Goal: Task Accomplishment & Management: Complete application form

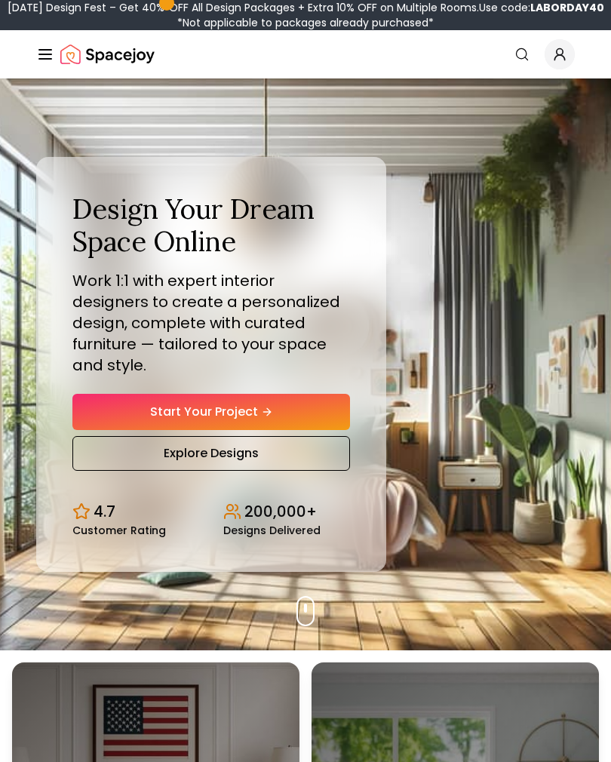
click at [309, 422] on link "Start Your Project" at bounding box center [211, 412] width 278 height 36
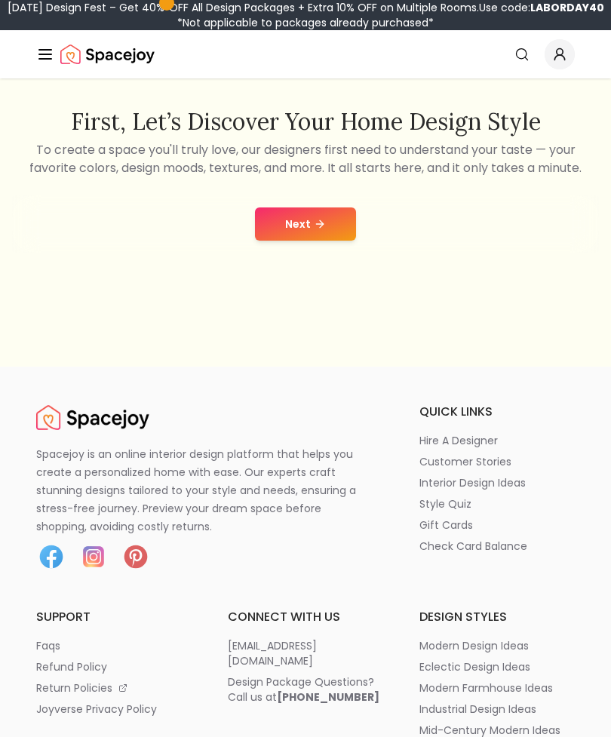
scroll to position [301, 0]
click at [334, 242] on button "Next" at bounding box center [305, 224] width 101 height 33
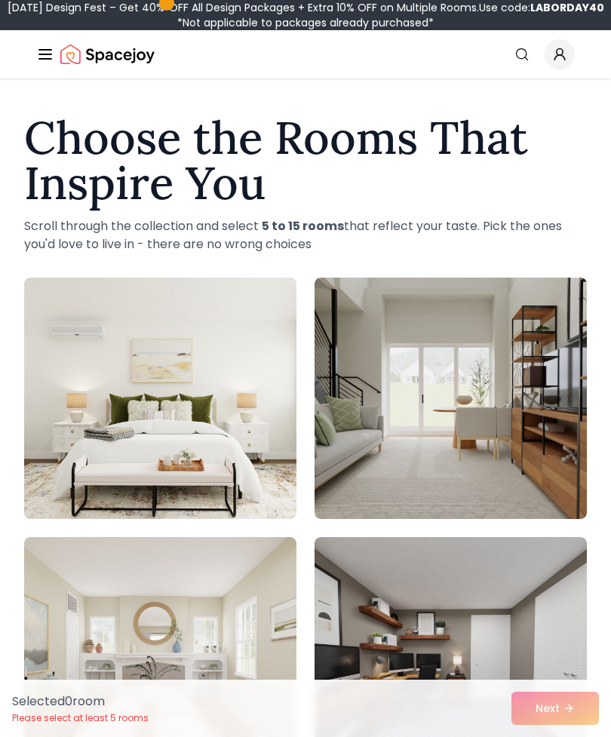
click at [269, 381] on img at bounding box center [160, 399] width 272 height 242
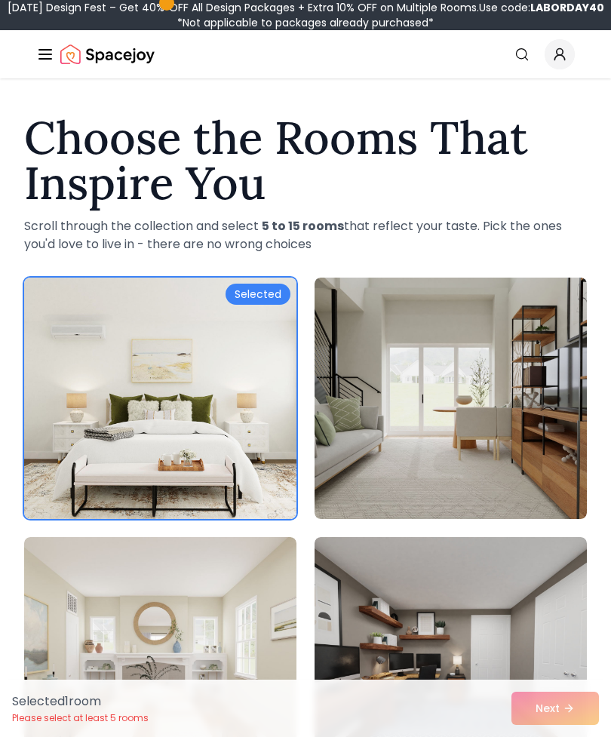
click at [238, 381] on img at bounding box center [160, 399] width 272 height 242
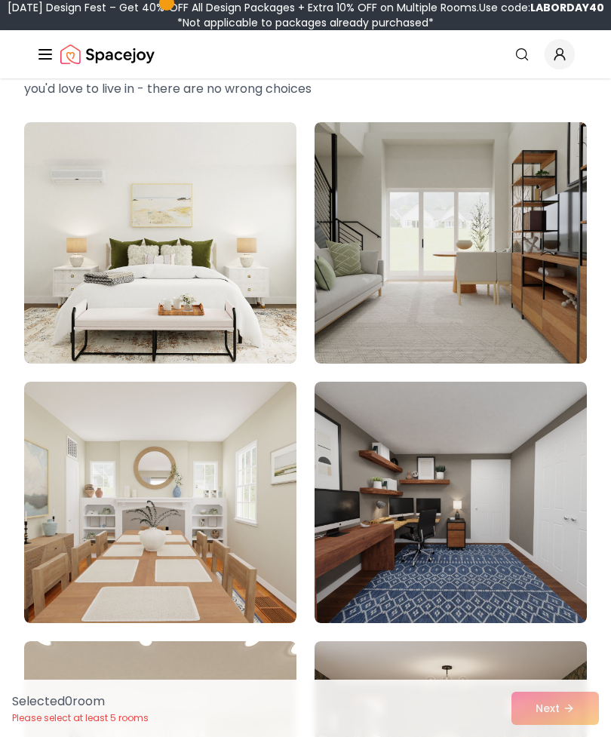
click at [254, 555] on img at bounding box center [160, 503] width 272 height 242
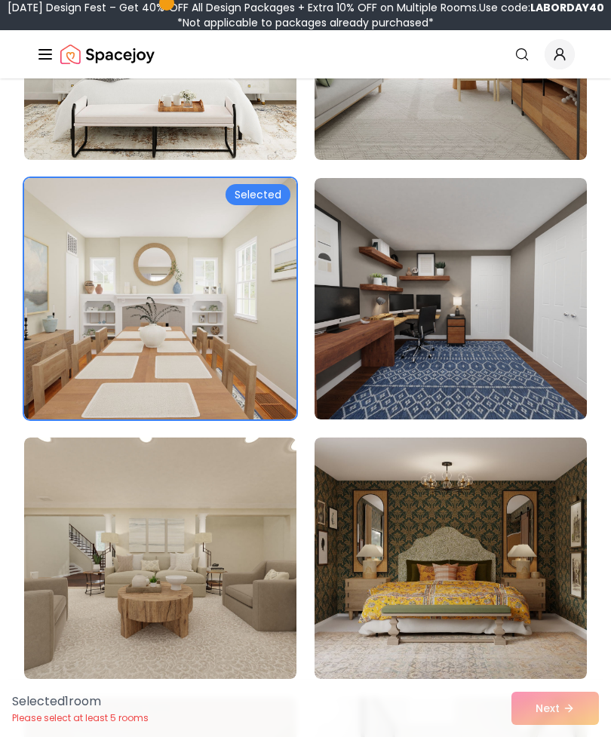
click at [231, 547] on img at bounding box center [160, 559] width 272 height 242
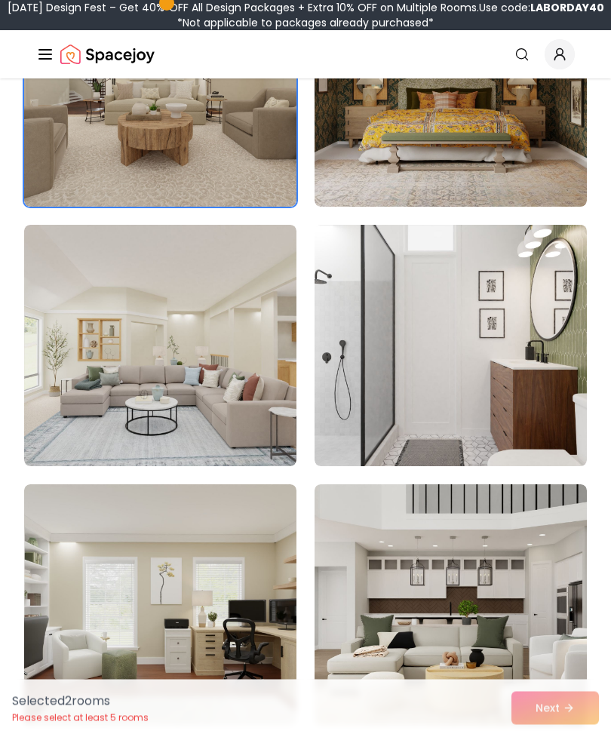
scroll to position [832, 0]
click at [254, 398] on img at bounding box center [160, 346] width 272 height 242
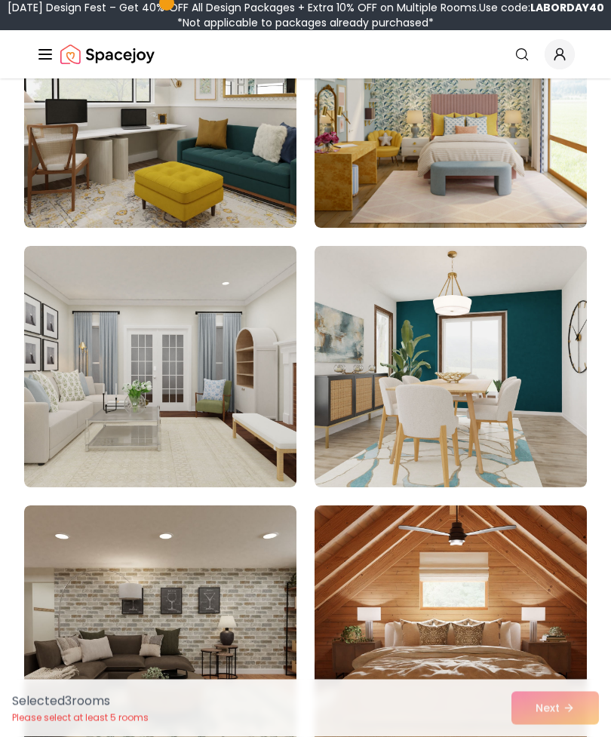
scroll to position [2115, 0]
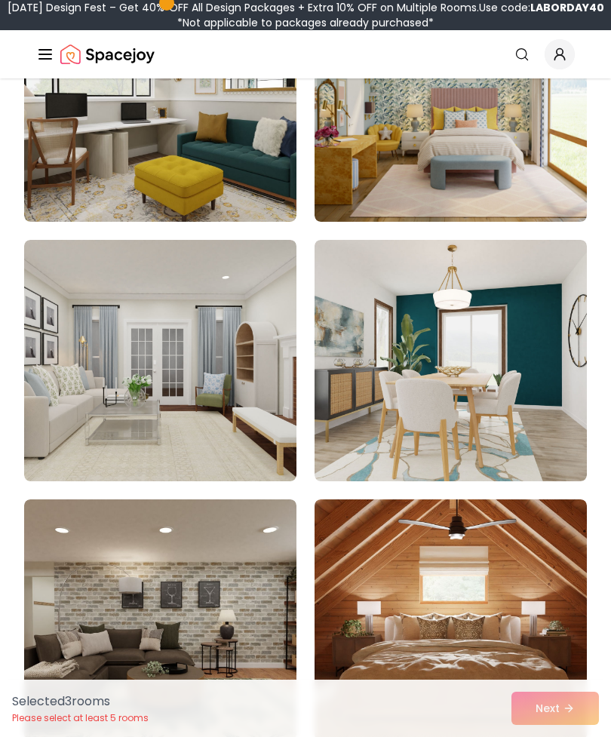
click at [257, 462] on img at bounding box center [160, 361] width 272 height 242
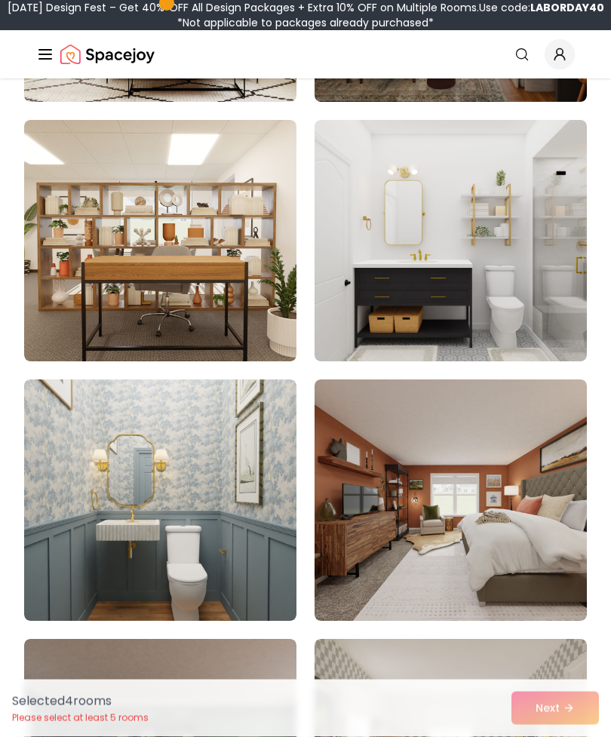
scroll to position [3549, 0]
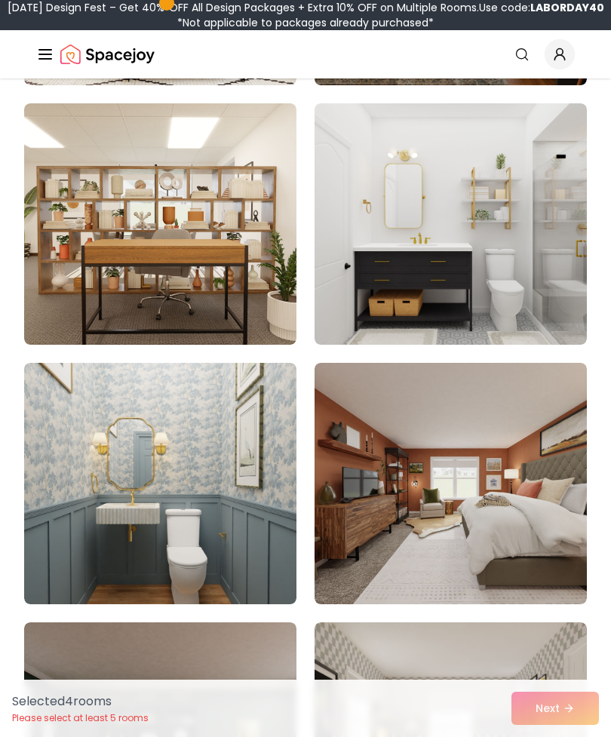
click at [525, 270] on img at bounding box center [451, 224] width 272 height 242
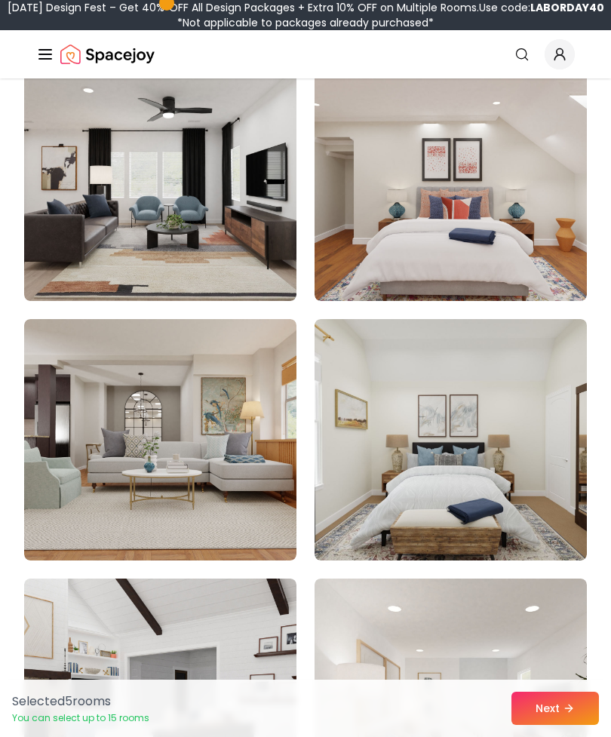
scroll to position [5406, 0]
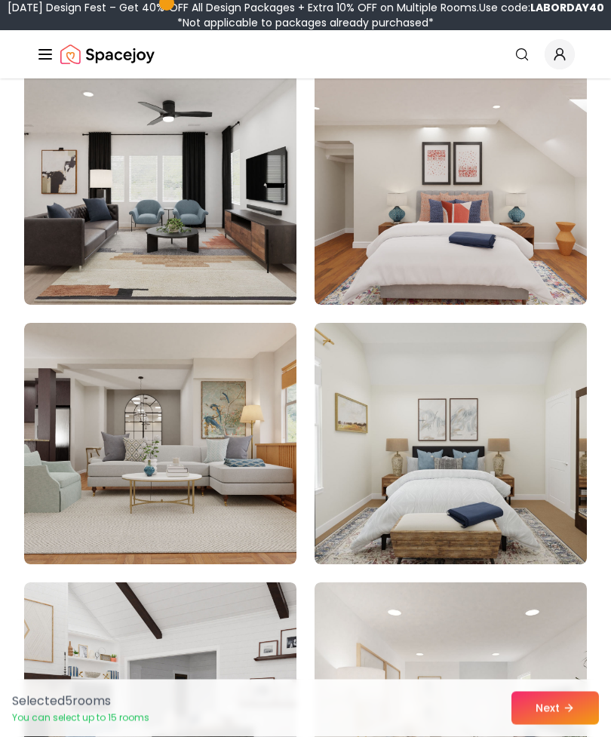
click at [549, 725] on button "Next" at bounding box center [556, 708] width 88 height 33
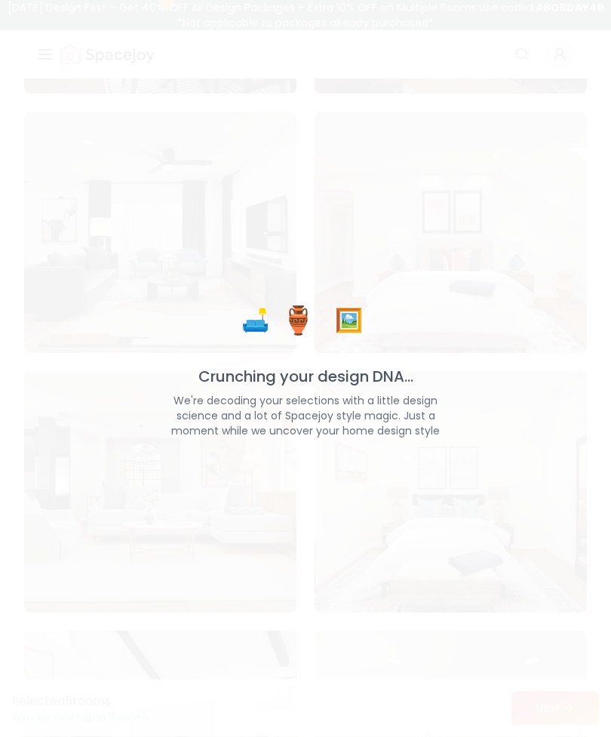
scroll to position [5407, 0]
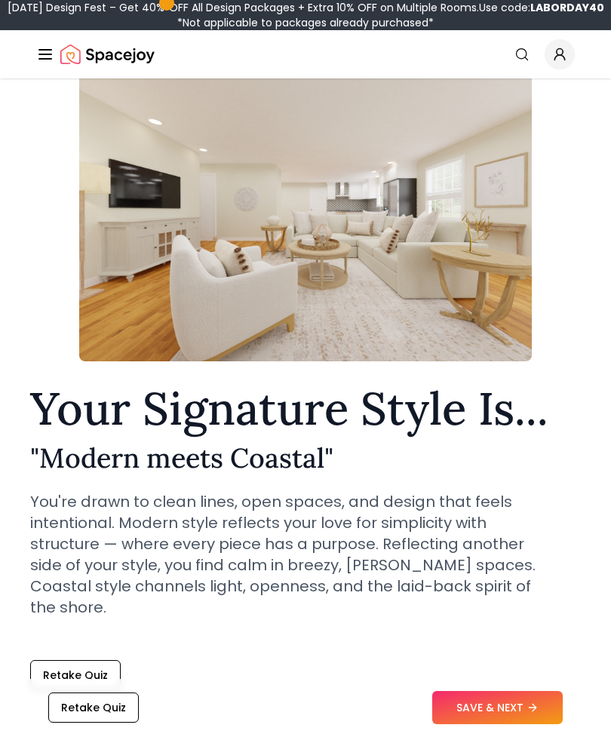
scroll to position [85, 0]
click at [511, 725] on button "SAVE & NEXT" at bounding box center [497, 708] width 131 height 33
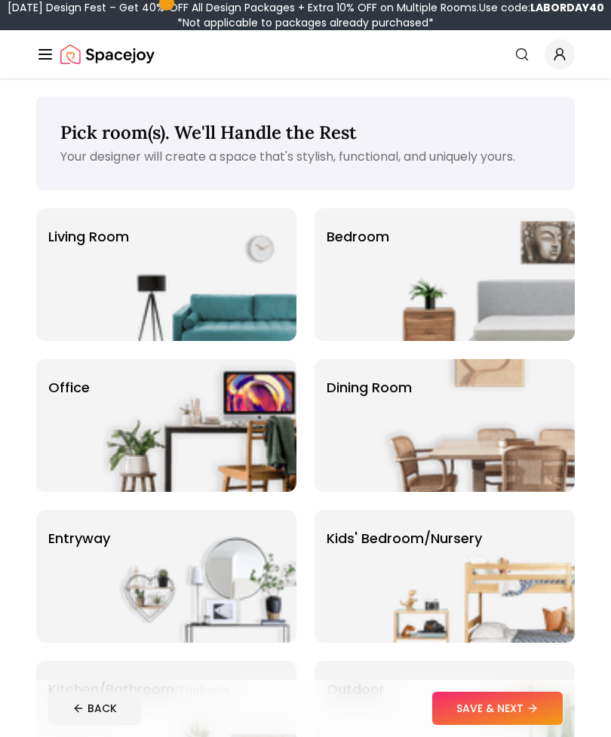
click at [531, 263] on img at bounding box center [478, 274] width 193 height 133
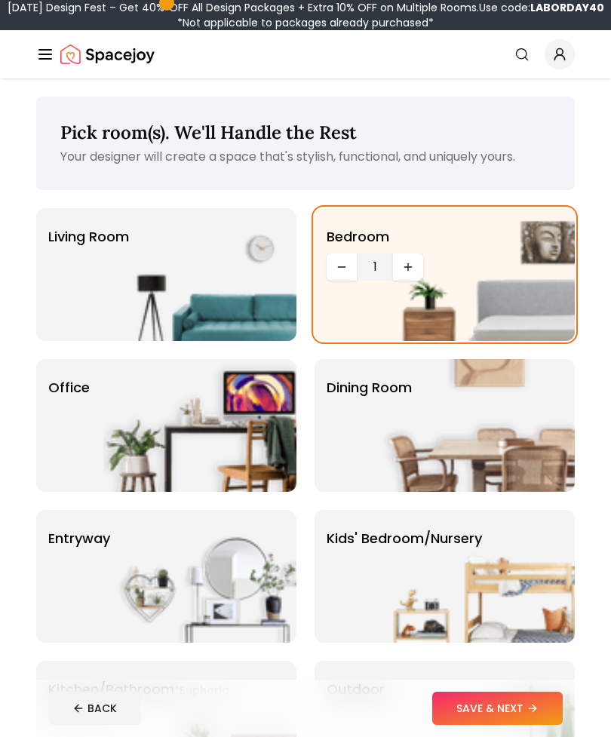
click at [525, 710] on button "SAVE & NEXT" at bounding box center [497, 708] width 131 height 33
